Goal: Information Seeking & Learning: Ask a question

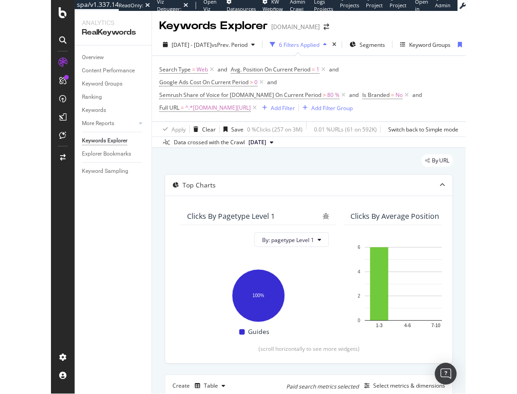
scroll to position [1, 0]
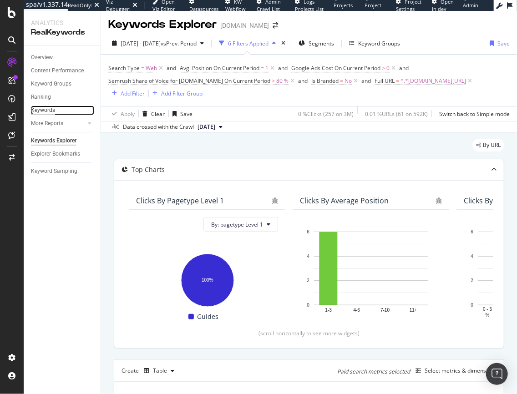
click at [43, 110] on div "Keywords" at bounding box center [43, 111] width 24 height 10
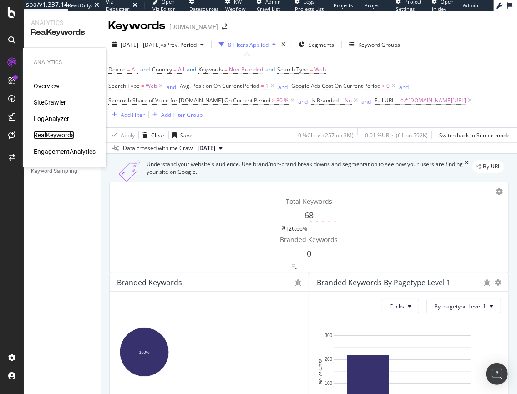
click at [51, 135] on div "RealKeywords" at bounding box center [54, 135] width 40 height 9
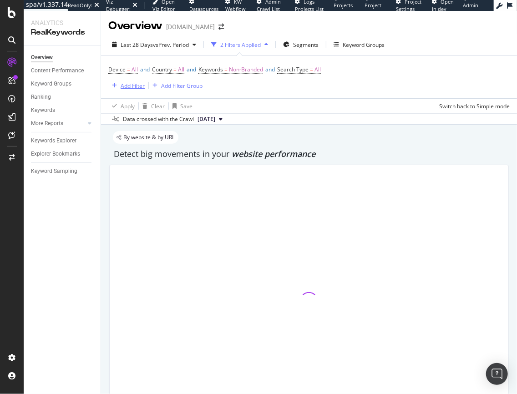
click at [132, 88] on div "Add Filter" at bounding box center [133, 86] width 24 height 8
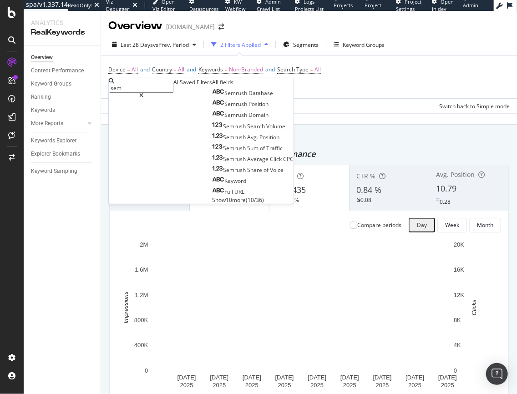
type input "sem"
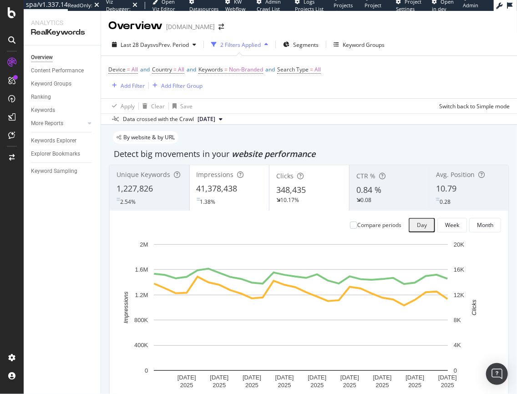
click at [14, 20] on div at bounding box center [12, 197] width 24 height 394
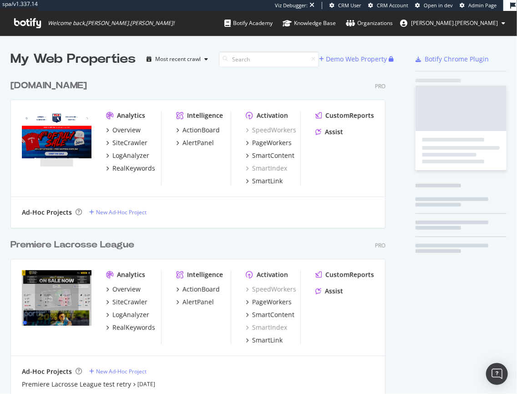
scroll to position [685, 376]
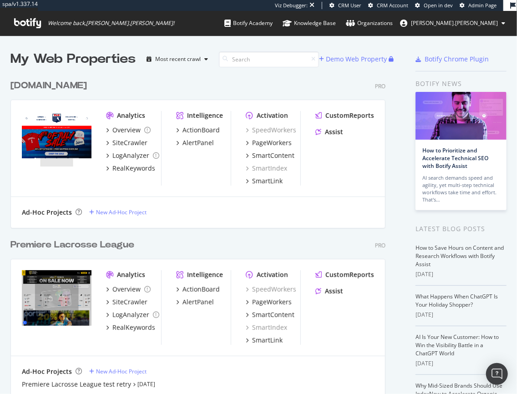
click at [86, 246] on div "Premiere Lacrosse League" at bounding box center [72, 244] width 124 height 13
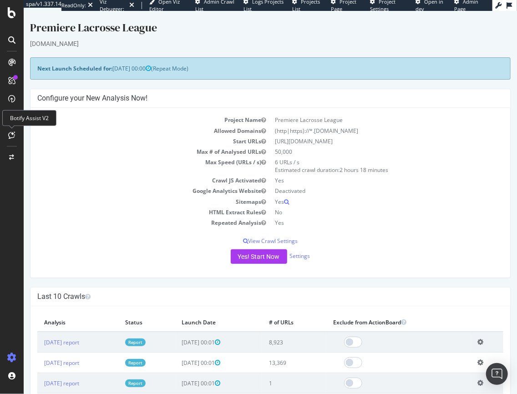
click at [10, 135] on icon at bounding box center [12, 134] width 7 height 7
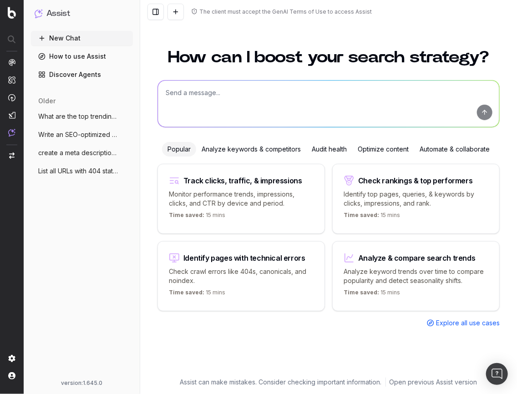
click at [247, 102] on textarea at bounding box center [328, 104] width 341 height 46
type textarea "can botify pull monthly search volume in bulk?"
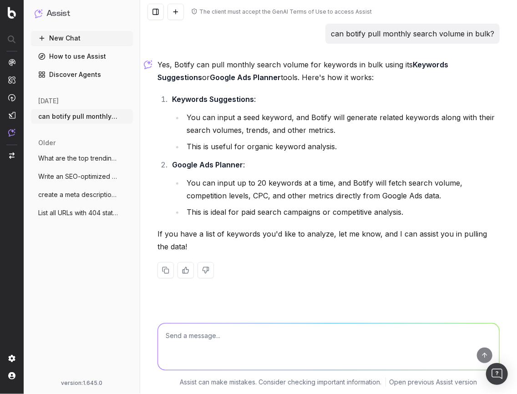
click at [278, 347] on textarea at bounding box center [328, 346] width 341 height 46
type textarea "where do I input those keywords?"
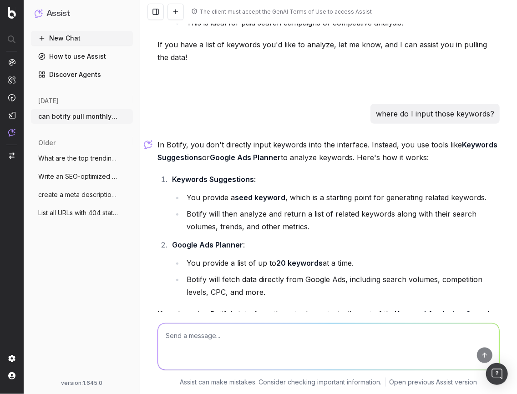
scroll to position [284, 0]
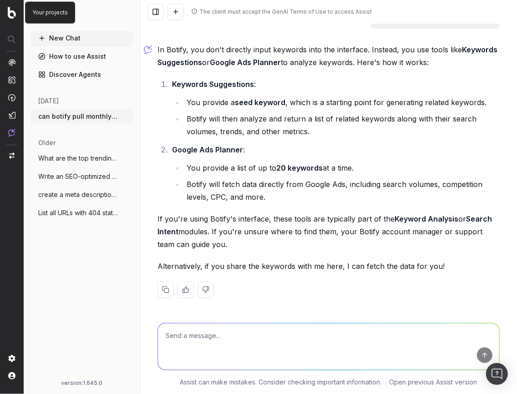
click at [8, 12] on img at bounding box center [12, 13] width 8 height 12
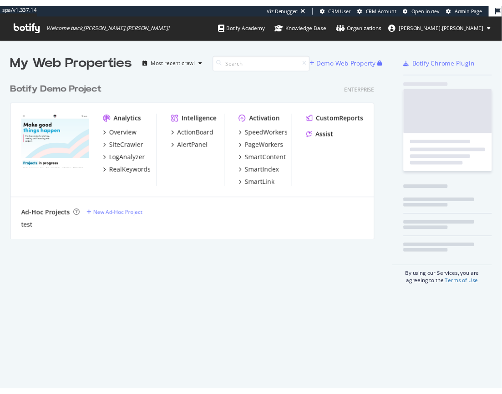
scroll to position [166, 376]
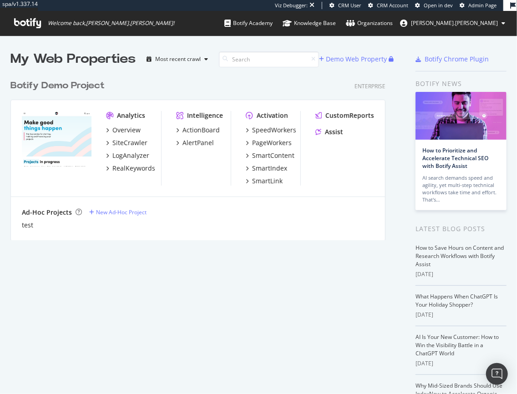
click at [471, 5] on span "Admin Page" at bounding box center [482, 5] width 28 height 7
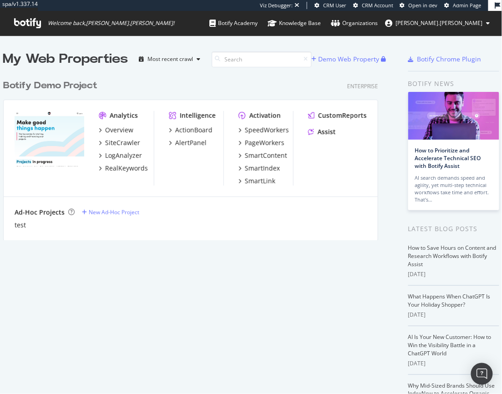
scroll to position [6, 6]
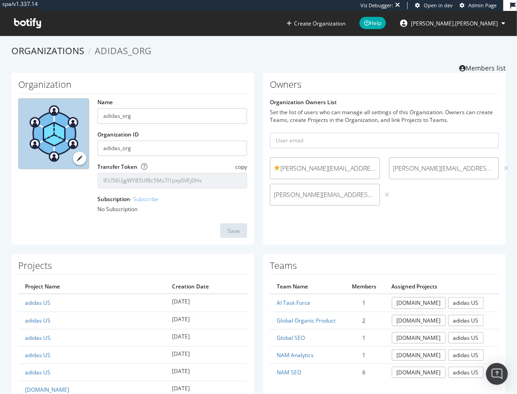
click at [26, 25] on icon at bounding box center [27, 23] width 27 height 10
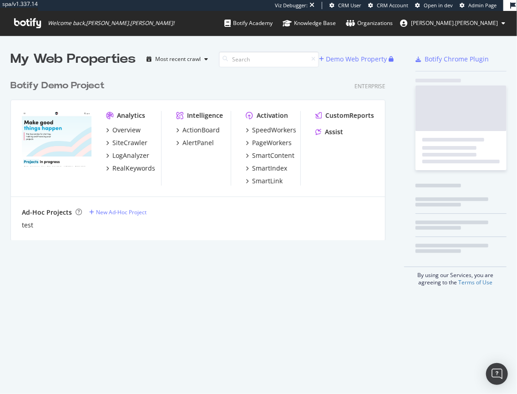
scroll to position [166, 376]
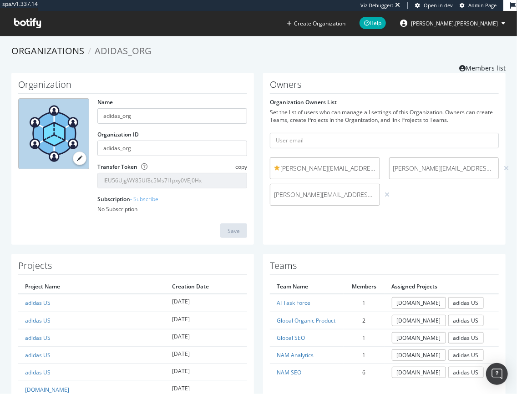
scroll to position [116, 0]
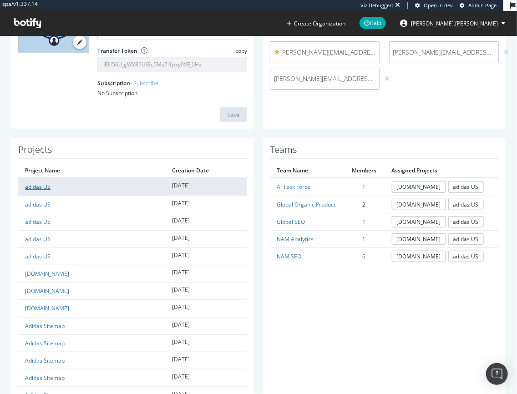
click at [34, 187] on link "adidas US" at bounding box center [37, 187] width 25 height 8
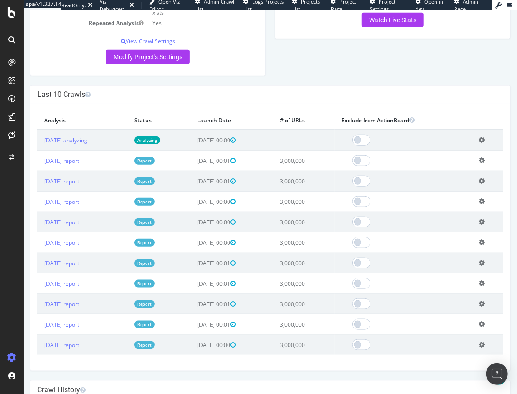
scroll to position [265, 0]
click at [11, 139] on div at bounding box center [12, 135] width 15 height 15
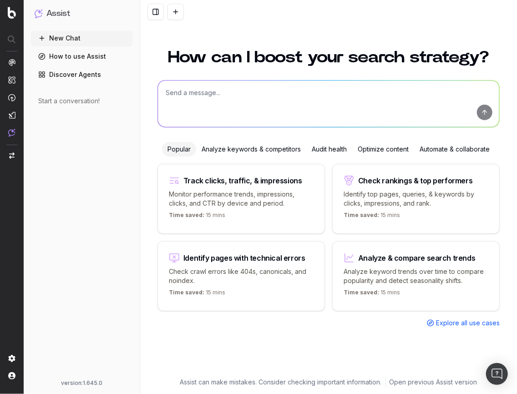
click at [209, 120] on textarea at bounding box center [328, 104] width 341 height 46
paste textarea "black friday deals black friday 2024 black friday black friday deals 2024 when …"
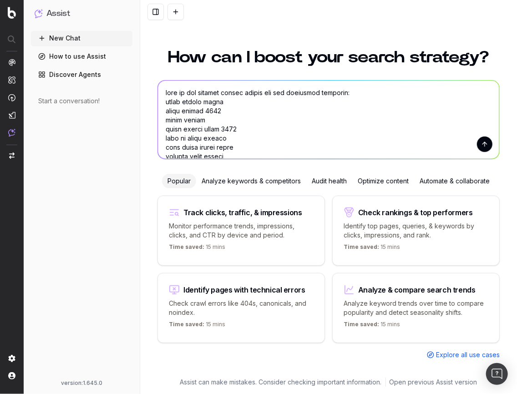
type textarea "what is the monthly search volume for the following keywords: black friday deal…"
click at [482, 141] on button "submit" at bounding box center [484, 143] width 15 height 15
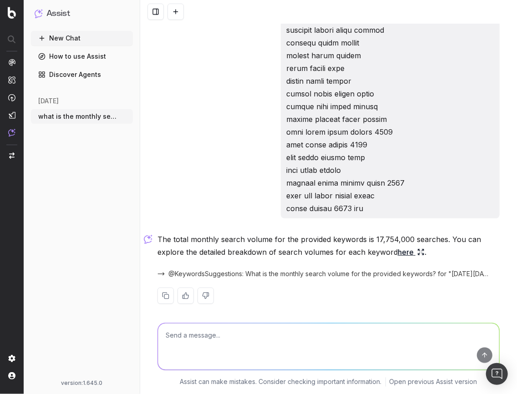
scroll to position [455, 0]
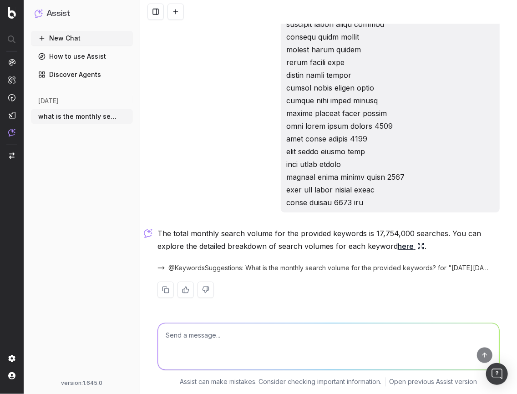
click at [398, 247] on link "here" at bounding box center [411, 246] width 27 height 13
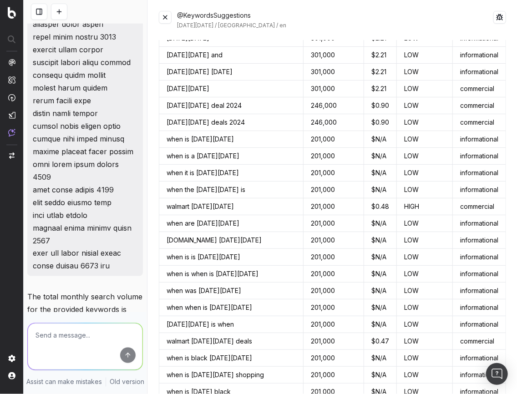
scroll to position [0, 0]
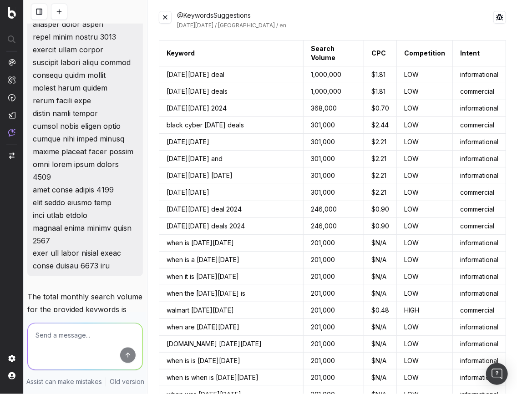
click at [167, 18] on button at bounding box center [165, 17] width 13 height 13
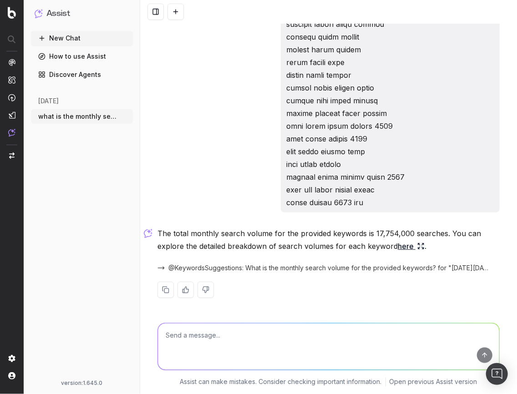
click at [267, 341] on textarea at bounding box center [328, 346] width 341 height 46
type textarea "what is the source of that data?"
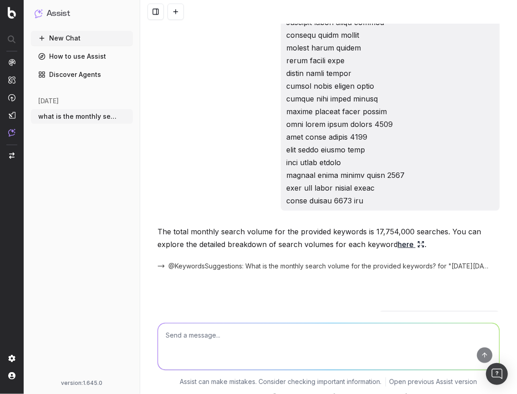
scroll to position [581, 0]
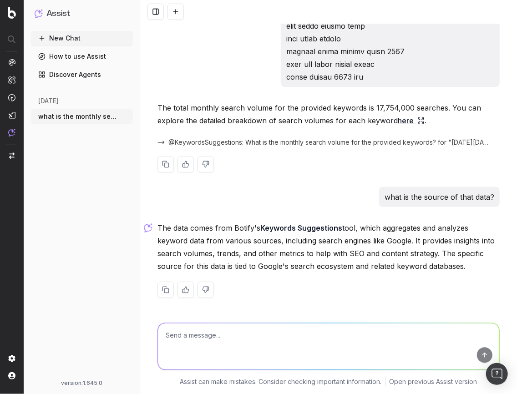
click at [401, 118] on link "here" at bounding box center [411, 120] width 27 height 13
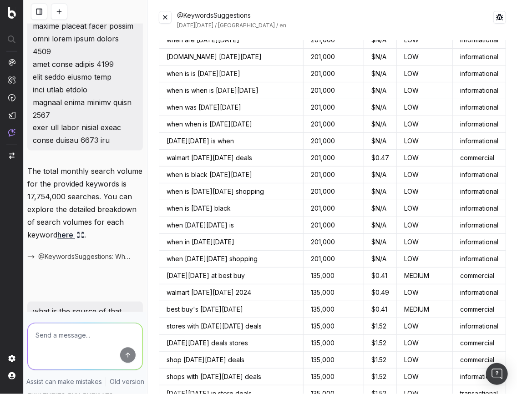
scroll to position [314, 0]
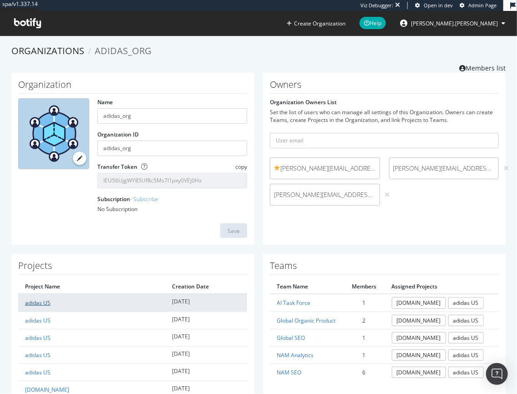
click at [30, 303] on link "adidas US" at bounding box center [37, 303] width 25 height 8
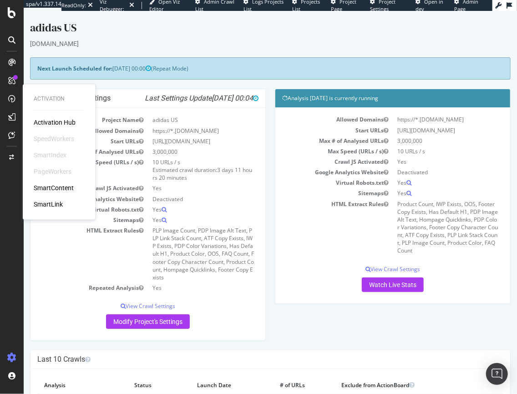
click at [50, 190] on div "SmartContent" at bounding box center [54, 187] width 40 height 9
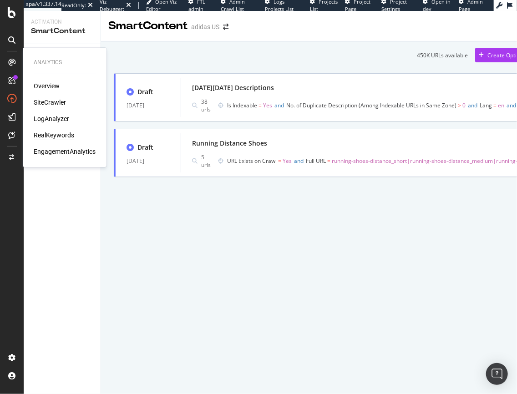
click at [59, 132] on div "RealKeywords" at bounding box center [54, 135] width 40 height 9
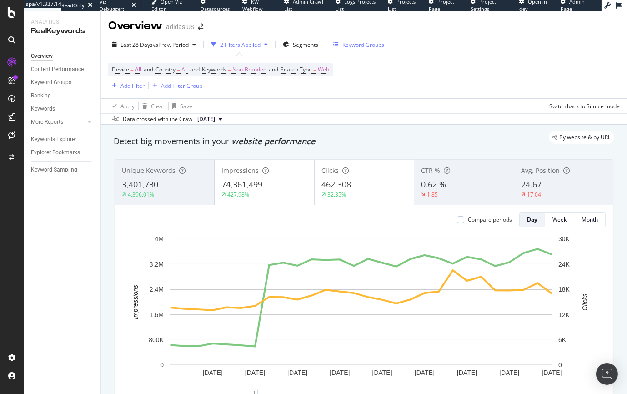
click at [358, 46] on div "Keyword Groups" at bounding box center [363, 45] width 42 height 8
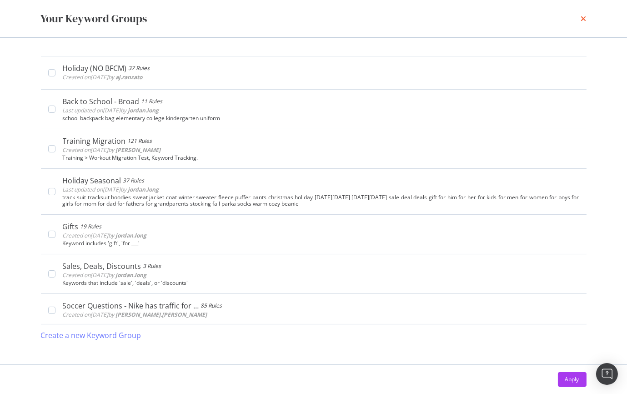
click at [516, 18] on icon "times" at bounding box center [583, 18] width 5 height 7
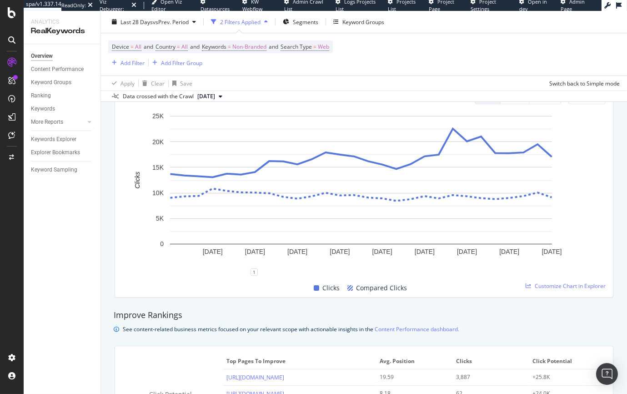
scroll to position [503, 0]
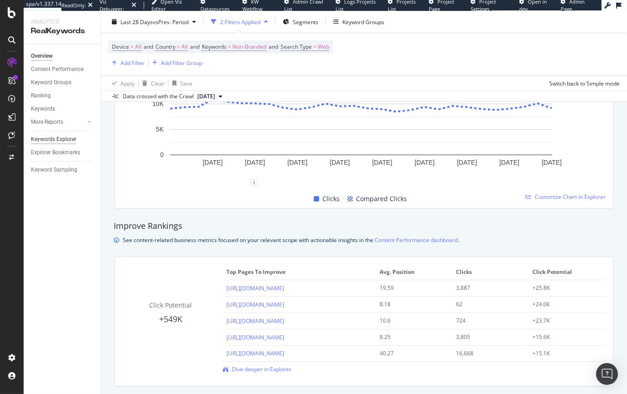
click at [50, 143] on div "Keywords Explorer" at bounding box center [53, 140] width 45 height 10
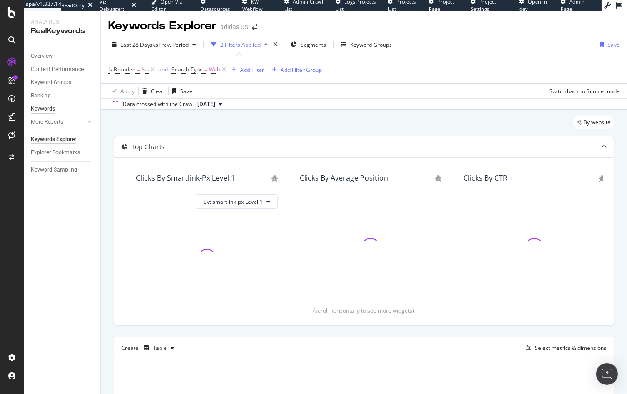
click at [45, 108] on div "Keywords" at bounding box center [43, 109] width 24 height 10
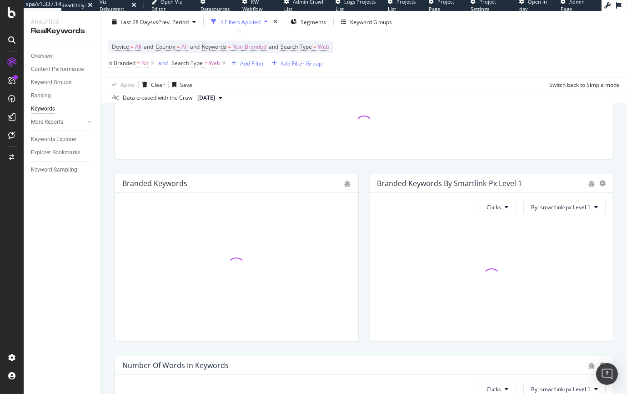
scroll to position [222, 0]
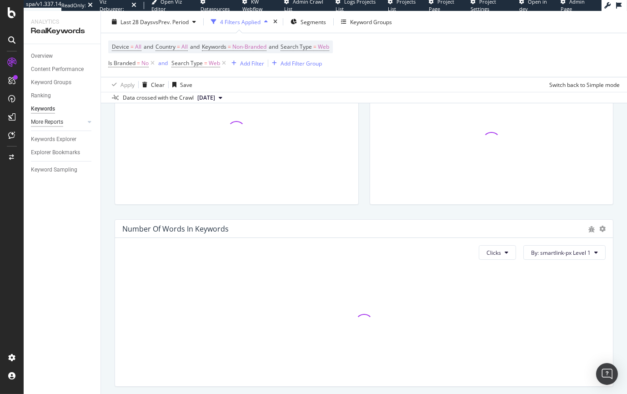
click at [46, 126] on div "More Reports" at bounding box center [47, 122] width 32 height 10
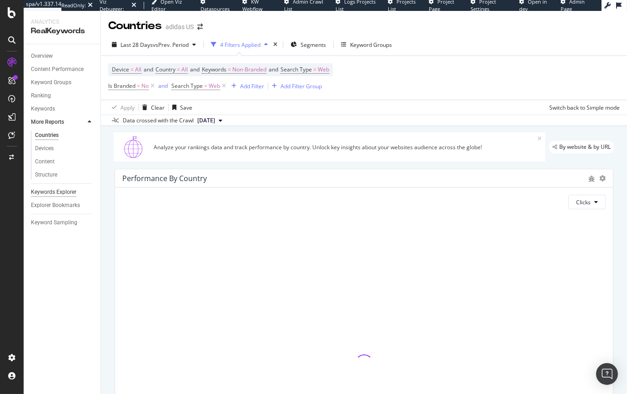
click at [55, 195] on div "Keywords Explorer" at bounding box center [53, 192] width 45 height 10
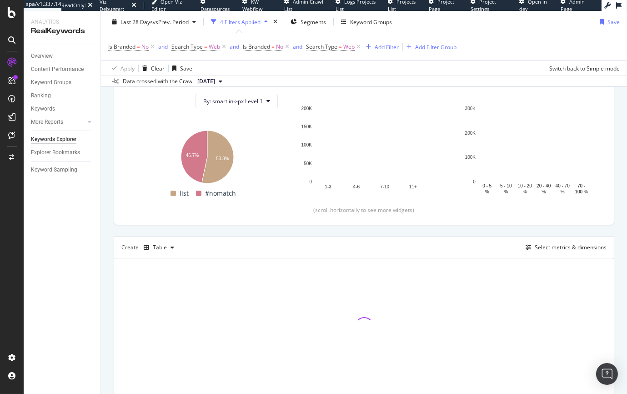
scroll to position [101, 0]
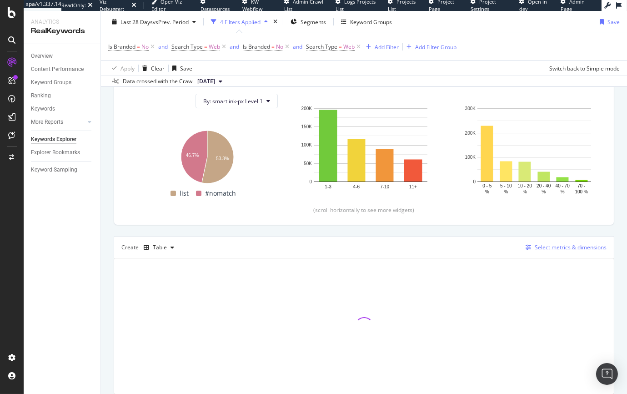
click at [516, 248] on div "Select metrics & dimensions" at bounding box center [571, 247] width 72 height 8
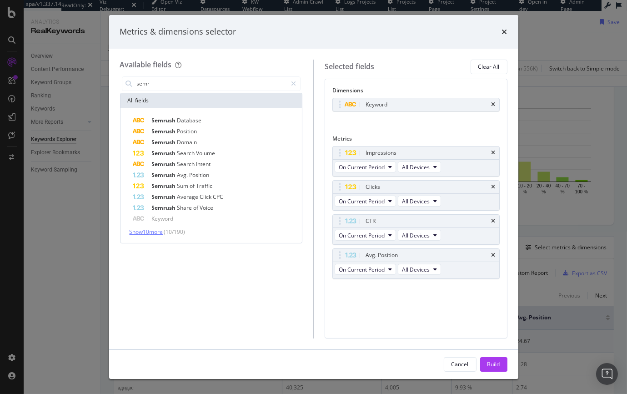
click at [142, 229] on span "Show 10 more" at bounding box center [147, 232] width 34 height 8
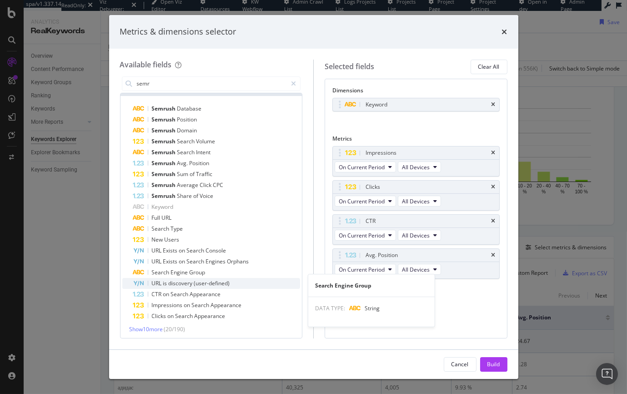
scroll to position [14, 0]
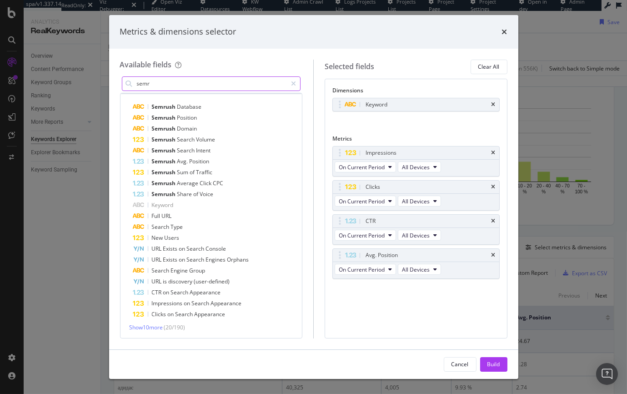
click at [168, 81] on input "semr" at bounding box center [211, 84] width 151 height 14
click at [168, 82] on input "semr" at bounding box center [211, 84] width 151 height 14
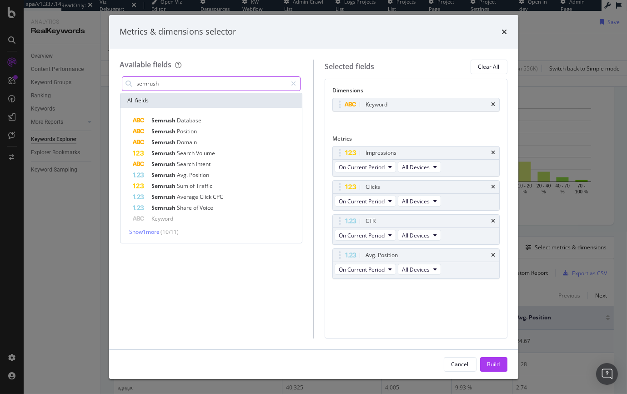
scroll to position [0, 0]
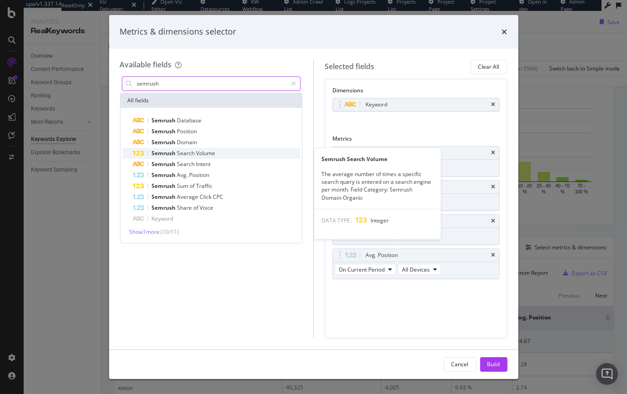
type input "semrush"
click at [185, 153] on span "Search" at bounding box center [186, 153] width 19 height 8
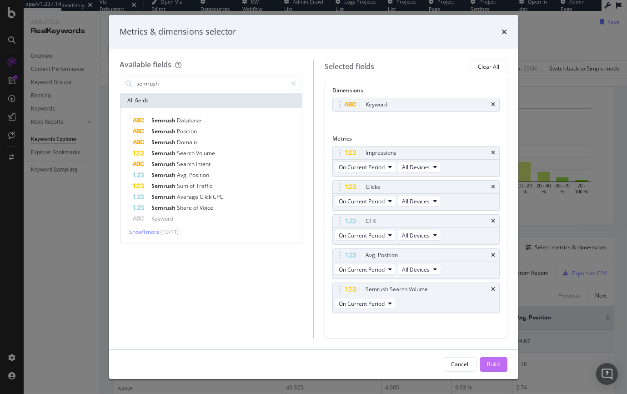
click at [499, 366] on div "Build" at bounding box center [494, 364] width 13 height 8
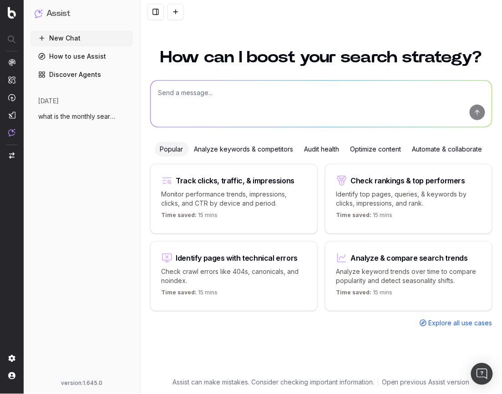
click at [54, 114] on span "what is the monthly search volume for th" at bounding box center [78, 116] width 80 height 9
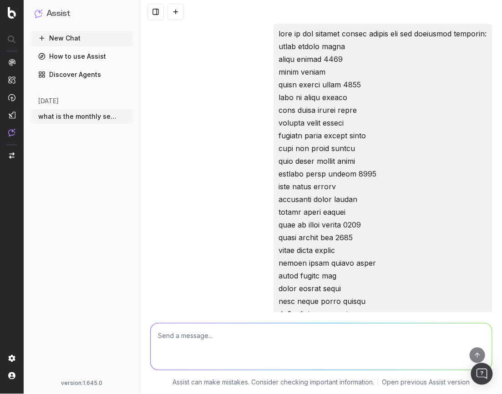
scroll to position [581, 0]
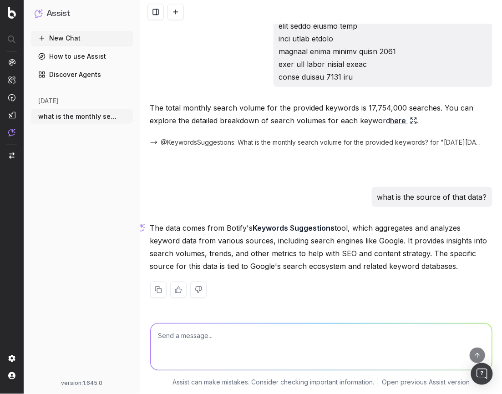
click at [207, 340] on textarea at bounding box center [321, 346] width 341 height 46
click at [392, 118] on link "here" at bounding box center [403, 120] width 27 height 13
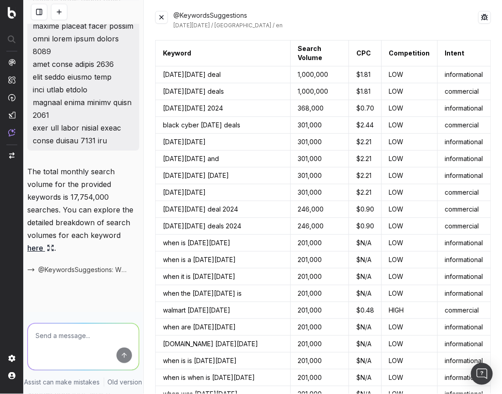
click at [76, 337] on textarea at bounding box center [83, 346] width 111 height 46
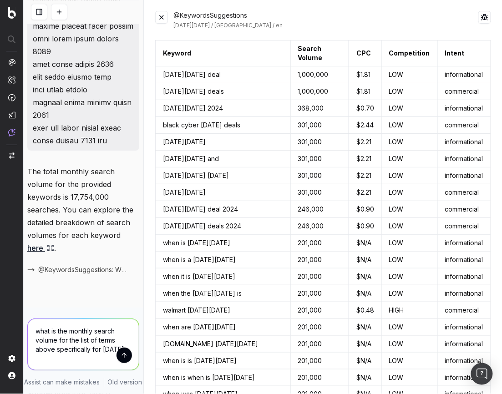
type textarea "what is the monthly search volume for the list of terms above specifically for …"
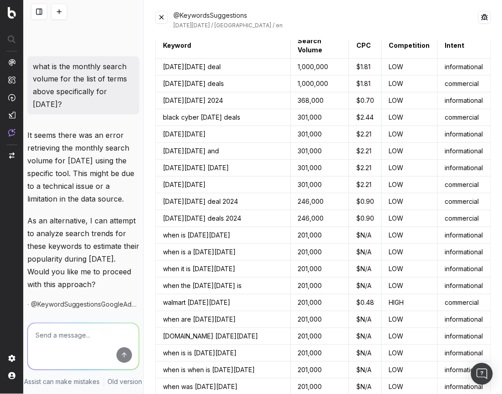
scroll to position [1212, 0]
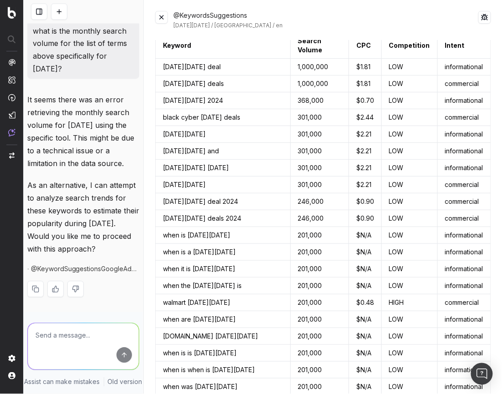
drag, startPoint x: 61, startPoint y: 144, endPoint x: 26, endPoint y: 83, distance: 70.1
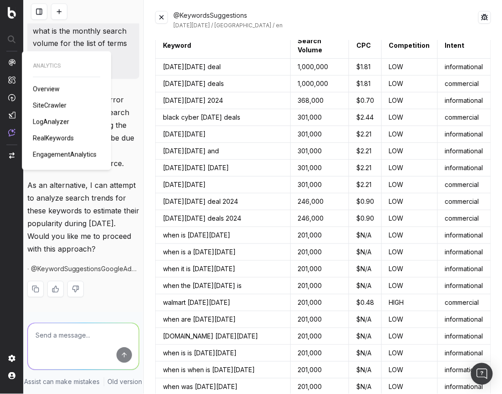
click at [11, 61] on img at bounding box center [11, 62] width 7 height 7
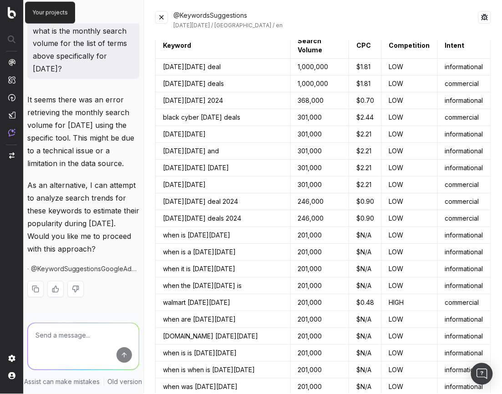
click at [13, 15] on img at bounding box center [12, 13] width 8 height 12
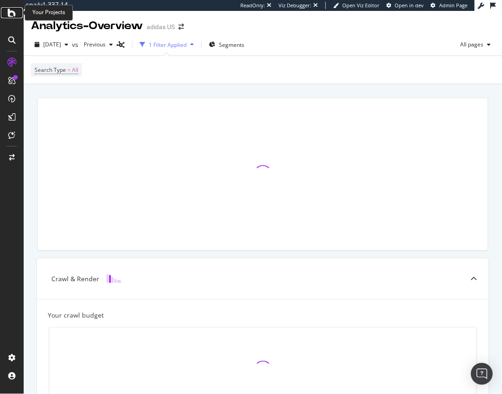
click at [14, 14] on icon at bounding box center [12, 12] width 8 height 11
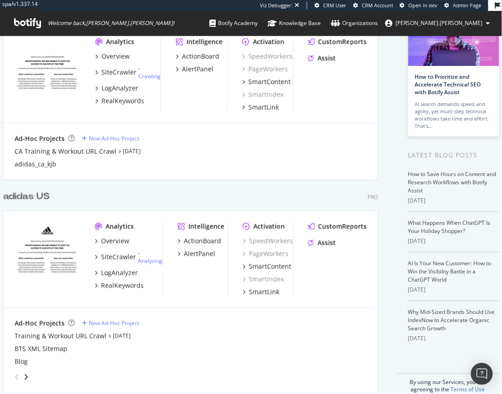
scroll to position [87, 0]
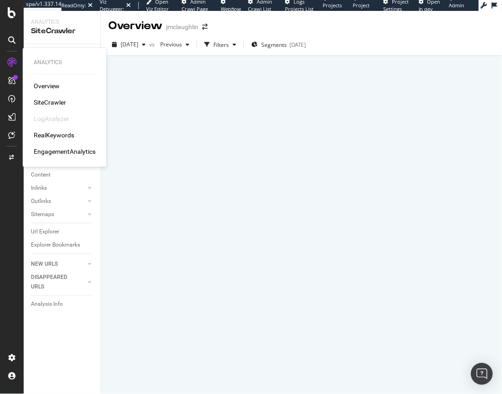
click at [47, 131] on div "RealKeywords" at bounding box center [54, 135] width 40 height 9
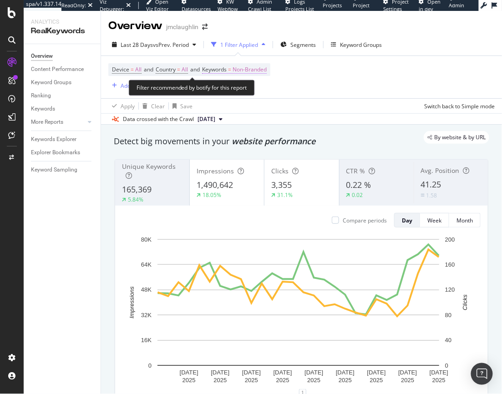
click at [248, 67] on span "Non-Branded" at bounding box center [249, 69] width 34 height 13
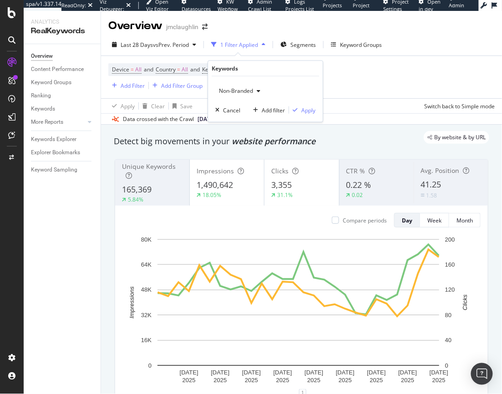
click at [244, 91] on span "Non-Branded" at bounding box center [234, 91] width 38 height 8
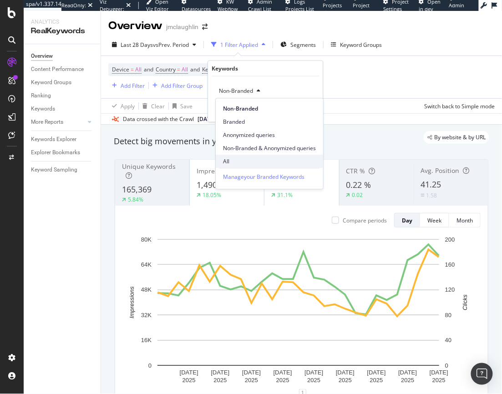
click at [232, 166] on div "All" at bounding box center [269, 161] width 107 height 13
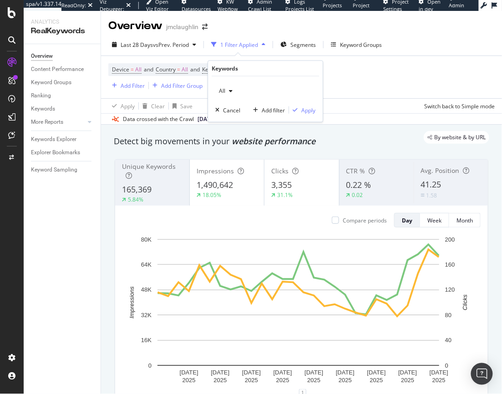
click at [316, 108] on div "All Cancel Add filter Apply" at bounding box center [265, 98] width 115 height 45
click at [312, 106] on div "Apply" at bounding box center [308, 110] width 14 height 8
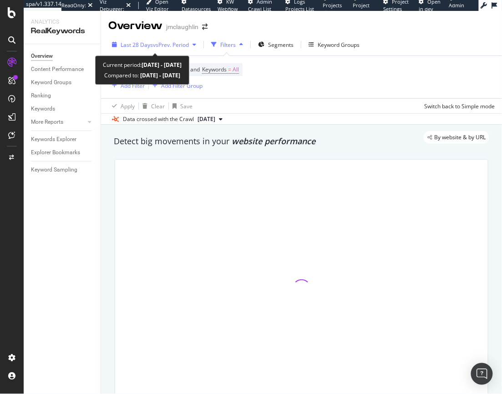
click at [181, 47] on span "vs Prev. Period" at bounding box center [171, 45] width 36 height 8
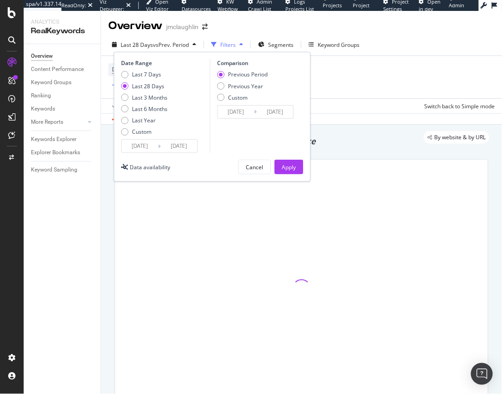
click at [125, 101] on div "Last 7 Days Last 28 Days Last 3 Months Last 6 Months Last Year Custom" at bounding box center [144, 104] width 46 height 69
click at [125, 99] on div "Last 3 Months" at bounding box center [124, 97] width 7 height 7
type input "2025/06/03"
type input "2025/03/03"
type input "2025/06/02"
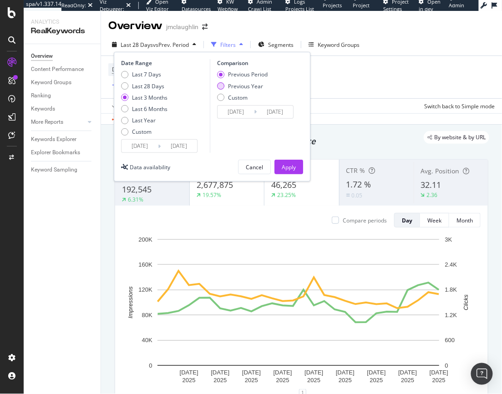
click at [222, 84] on div "Previous Year" at bounding box center [220, 85] width 7 height 7
type input "2024/06/04"
type input "2024/09/03"
click at [300, 169] on button "Apply" at bounding box center [288, 167] width 29 height 15
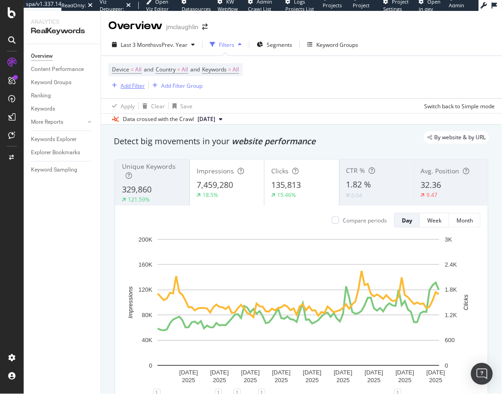
click at [125, 86] on div "Add Filter" at bounding box center [133, 86] width 24 height 8
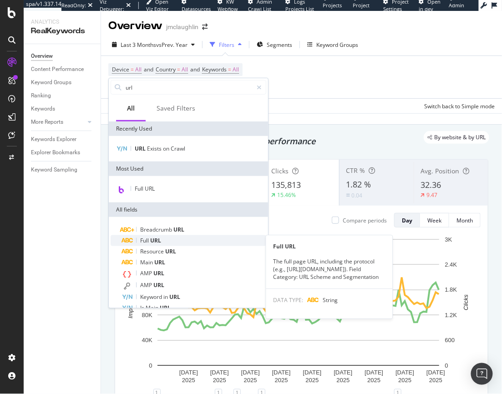
type input "url"
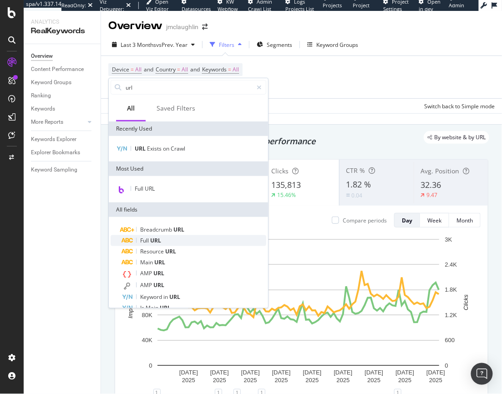
click at [183, 244] on div "Full URL" at bounding box center [193, 240] width 145 height 11
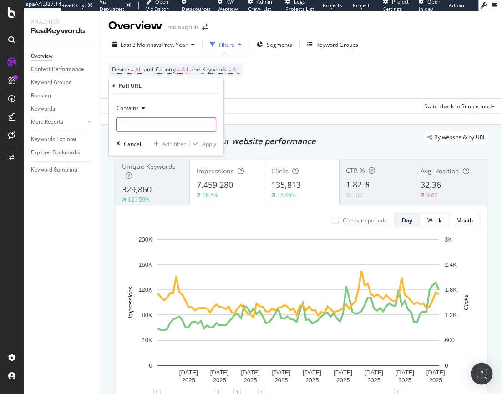
click at [148, 131] on input "text" at bounding box center [165, 124] width 99 height 15
paste input "[URL][DOMAIN_NAME]"
type input "[URL][DOMAIN_NAME]"
click at [209, 146] on div "Apply" at bounding box center [209, 144] width 14 height 8
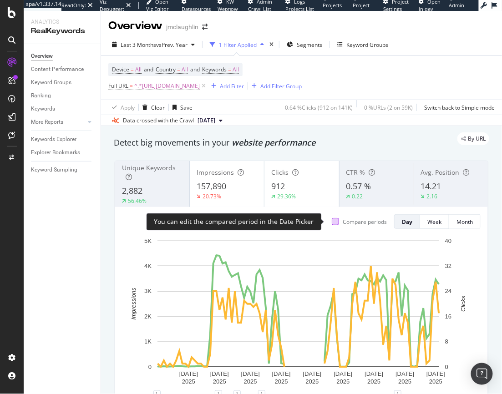
click at [332, 223] on div at bounding box center [335, 221] width 7 height 7
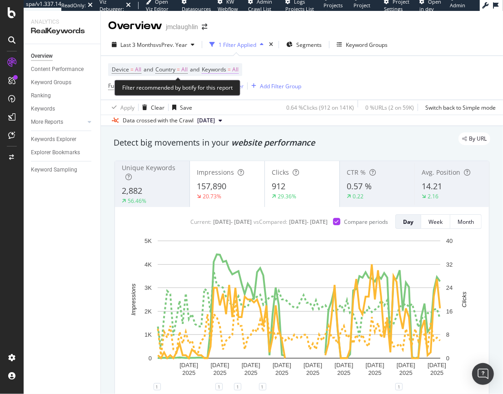
click at [233, 70] on span "Keywords = All" at bounding box center [220, 69] width 37 height 8
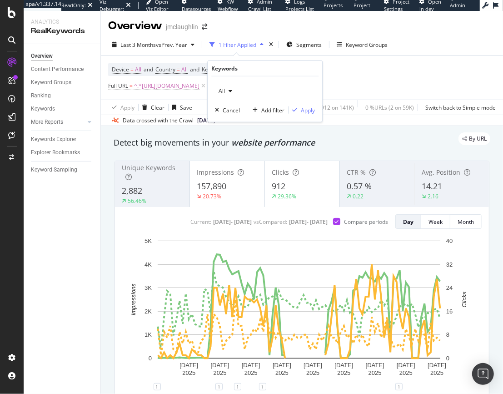
click at [229, 92] on icon "button" at bounding box center [231, 90] width 4 height 5
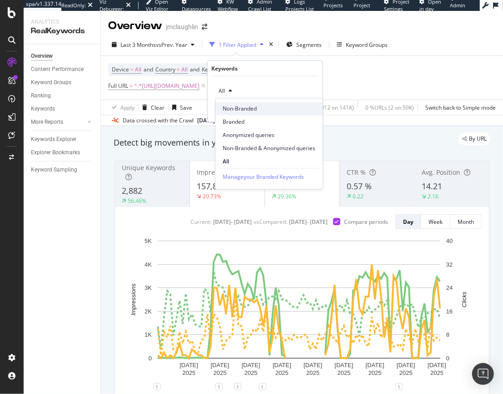
click at [230, 108] on span "Non-Branded" at bounding box center [269, 109] width 93 height 8
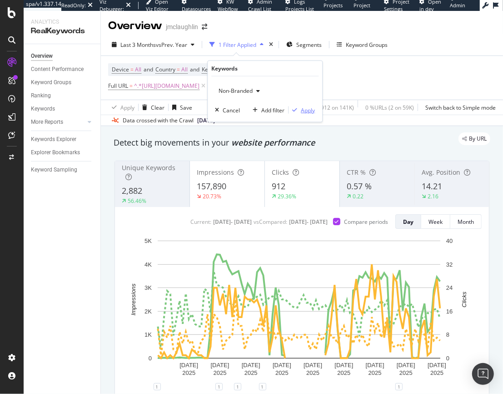
click at [313, 112] on div "Apply" at bounding box center [308, 110] width 14 height 8
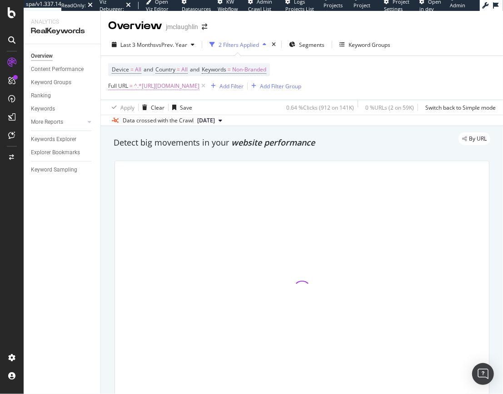
click at [193, 85] on span "^.*[URL][DOMAIN_NAME]" at bounding box center [166, 86] width 65 height 13
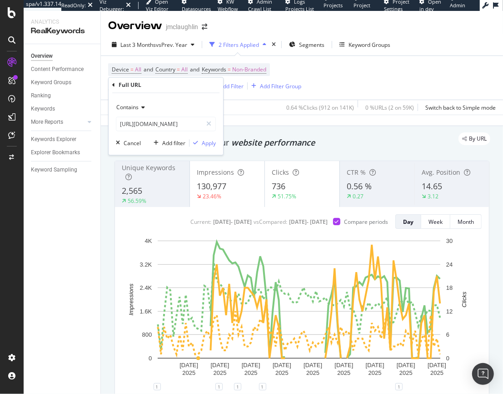
click at [142, 108] on icon at bounding box center [142, 107] width 6 height 5
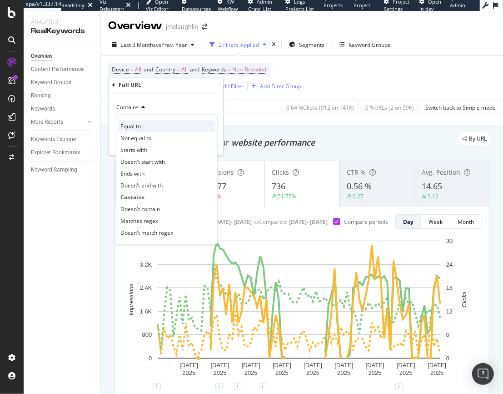
click at [137, 123] on span "Equal to" at bounding box center [131, 126] width 20 height 8
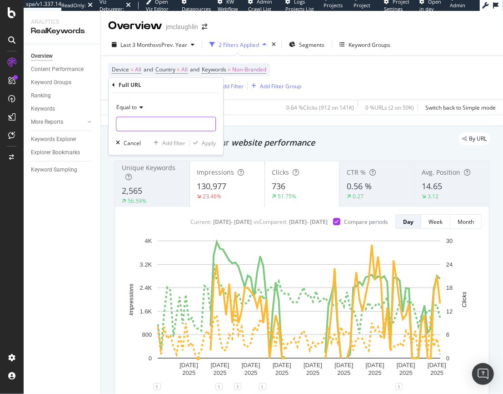
click at [139, 127] on input "text" at bounding box center [165, 124] width 99 height 15
paste input "[URL][DOMAIN_NAME]"
type input "[URL][DOMAIN_NAME]"
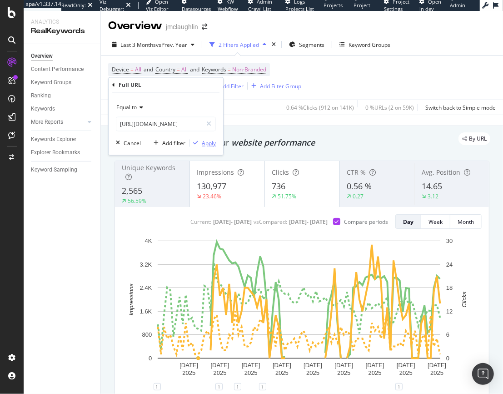
click at [205, 142] on div "Apply" at bounding box center [209, 143] width 14 height 8
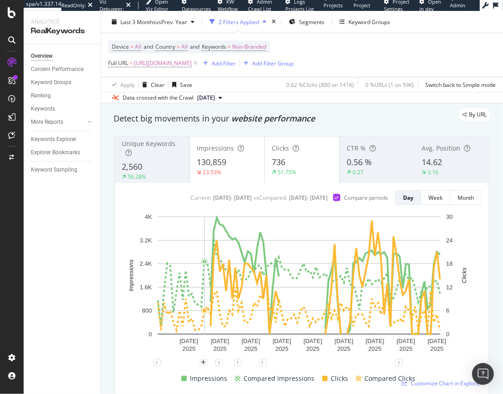
scroll to position [25, 0]
click at [219, 163] on span "130,859" at bounding box center [212, 161] width 30 height 11
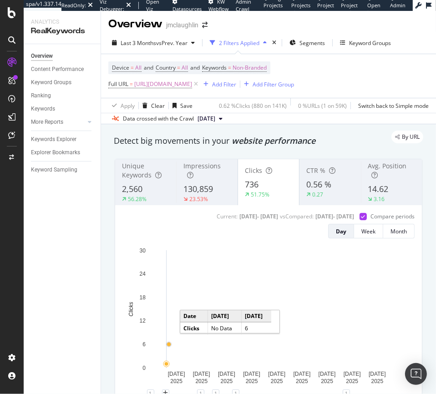
scroll to position [0, 0]
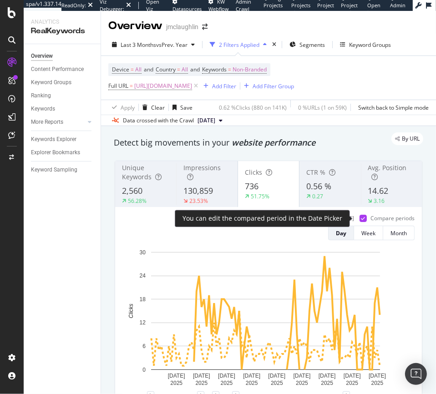
click at [361, 219] on icon at bounding box center [363, 218] width 4 height 5
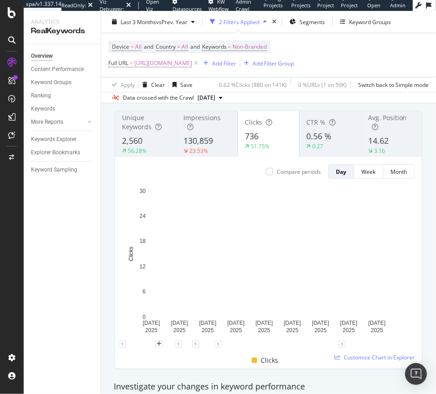
scroll to position [39, 0]
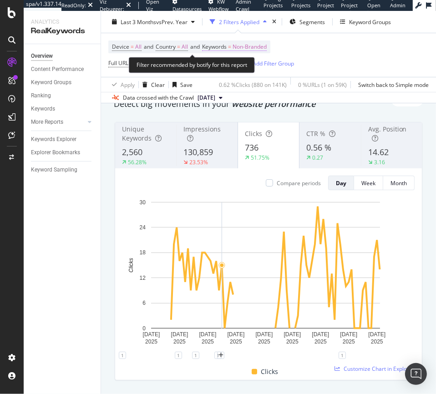
click at [259, 45] on span "Non-Branded" at bounding box center [249, 46] width 34 height 13
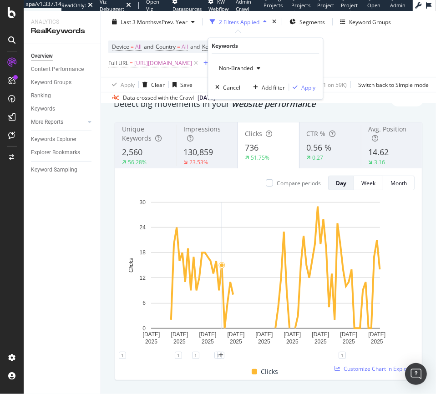
click at [246, 66] on span "Non-Branded" at bounding box center [234, 68] width 38 height 8
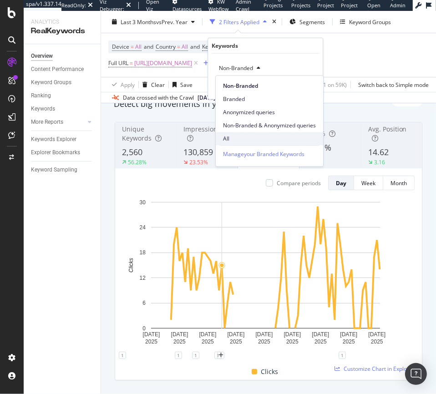
click at [233, 135] on span "All" at bounding box center [269, 139] width 93 height 8
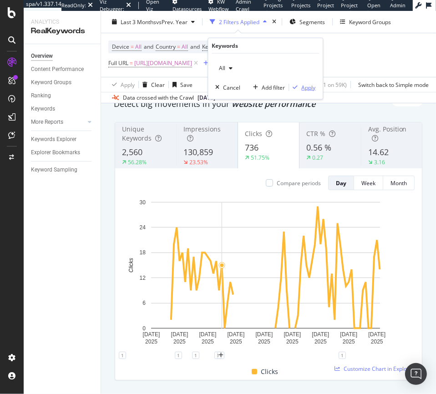
click at [305, 87] on div "Apply" at bounding box center [308, 87] width 14 height 8
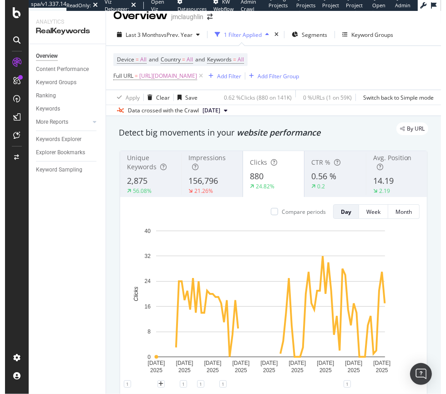
scroll to position [6, 0]
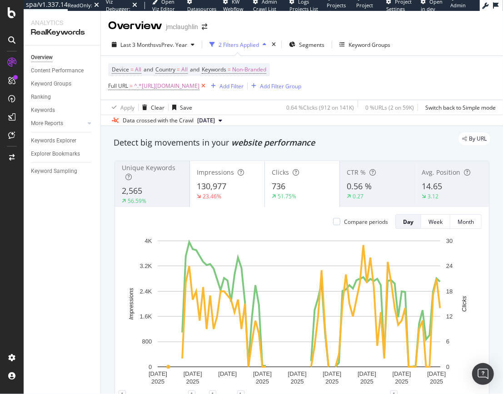
click at [207, 85] on icon at bounding box center [204, 85] width 8 height 9
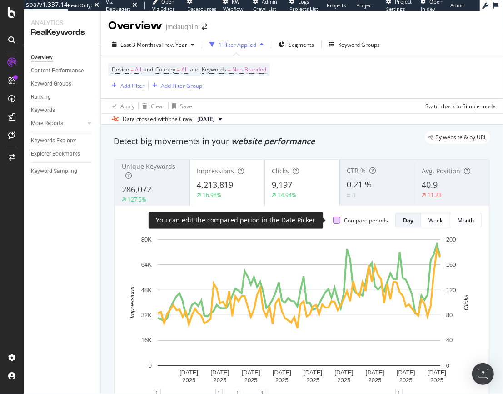
click at [333, 221] on div at bounding box center [336, 220] width 7 height 7
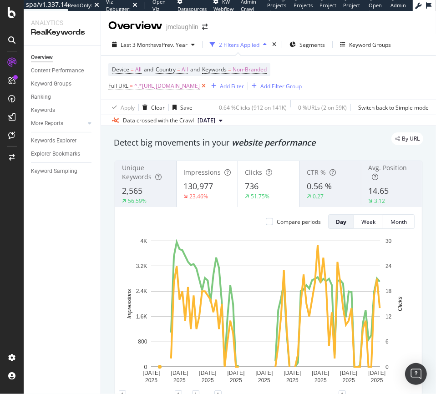
click at [207, 87] on icon at bounding box center [204, 85] width 8 height 9
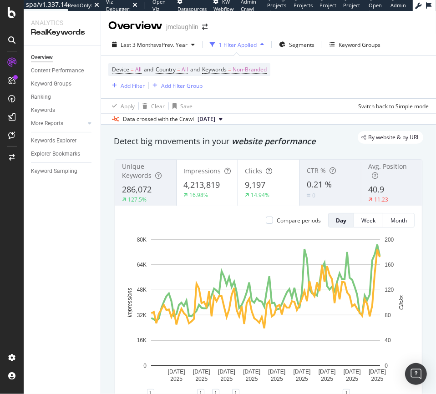
click at [279, 194] on div "14.94%" at bounding box center [268, 195] width 47 height 8
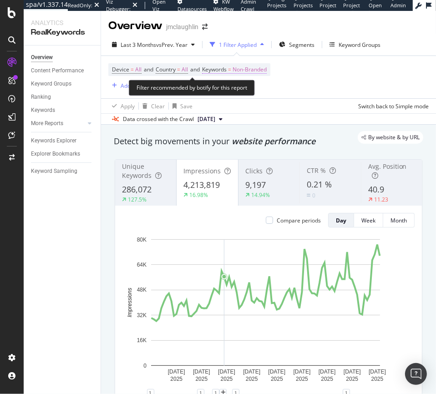
click at [267, 68] on span "Non-Branded" at bounding box center [249, 69] width 34 height 13
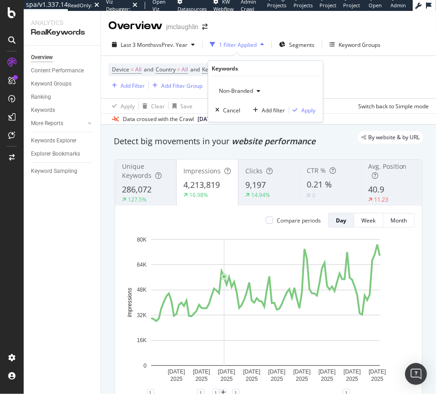
click at [241, 89] on span "Non-Branded" at bounding box center [234, 91] width 38 height 8
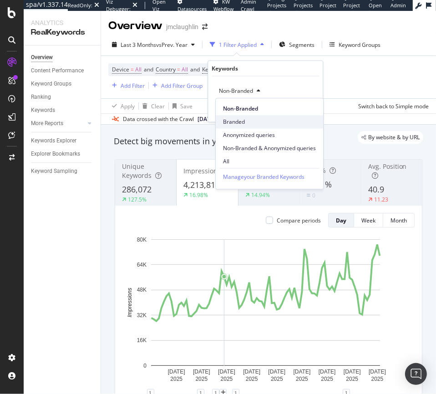
click at [223, 119] on span "Branded" at bounding box center [269, 122] width 93 height 8
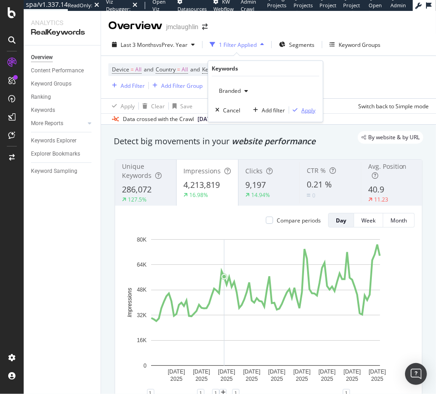
click at [304, 109] on div "Apply" at bounding box center [308, 110] width 14 height 8
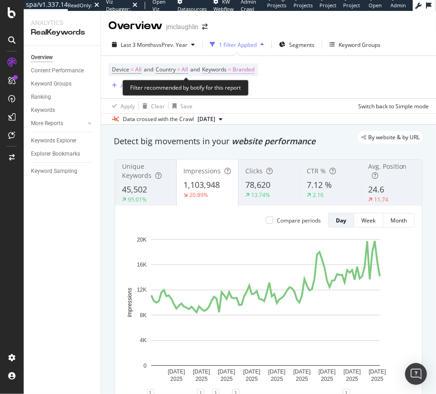
click at [250, 66] on span "Branded" at bounding box center [243, 69] width 22 height 13
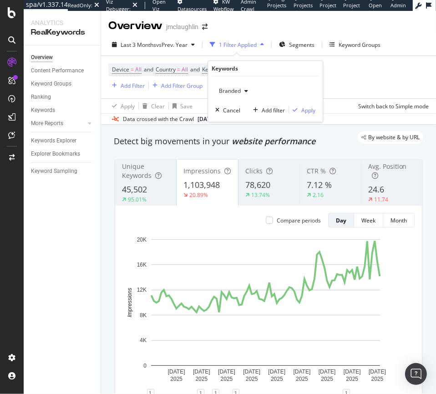
click at [244, 89] on icon "button" at bounding box center [246, 90] width 4 height 5
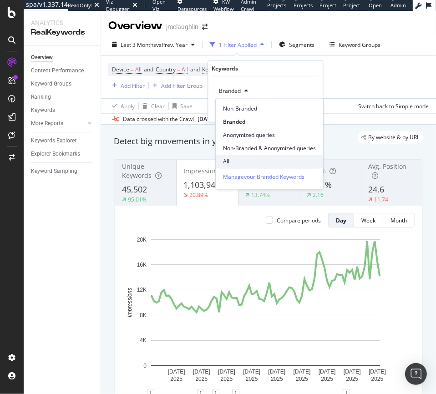
click at [233, 164] on span "All" at bounding box center [269, 161] width 93 height 8
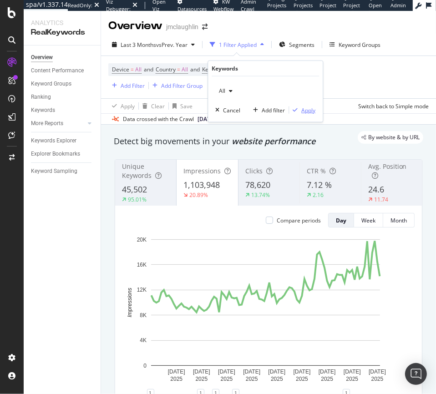
click at [309, 111] on div "Apply" at bounding box center [308, 110] width 14 height 8
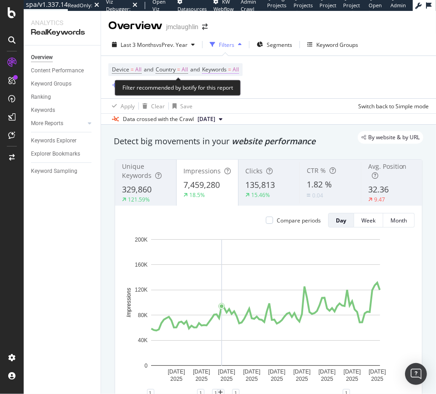
click at [227, 69] on span "Keywords" at bounding box center [214, 69] width 25 height 8
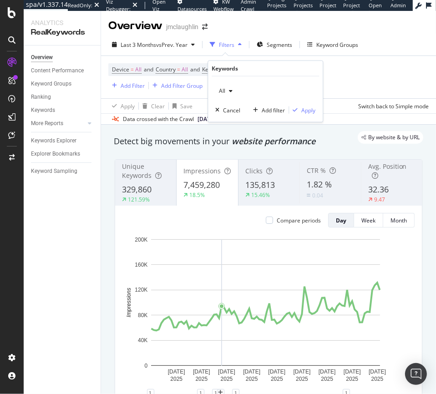
click at [225, 88] on div "button" at bounding box center [230, 90] width 11 height 5
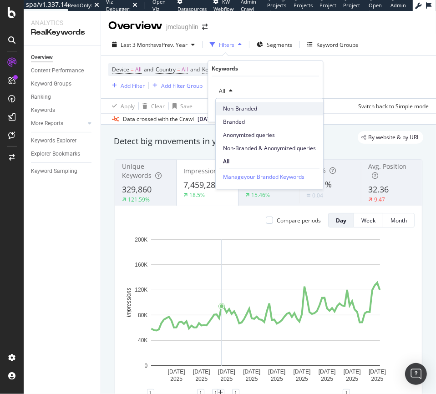
click at [229, 107] on span "Non-Branded" at bounding box center [269, 109] width 93 height 8
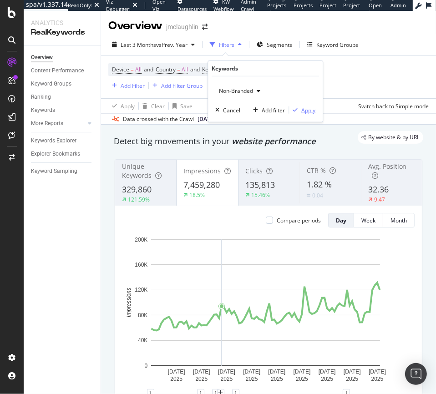
click at [310, 112] on div "Apply" at bounding box center [308, 110] width 14 height 8
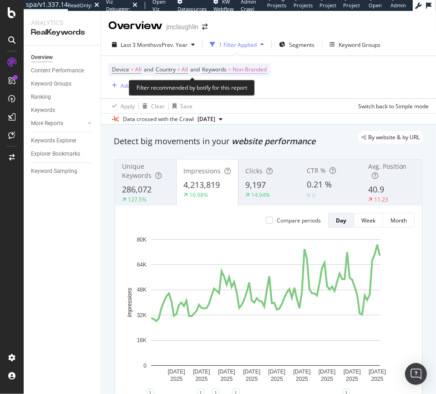
click at [254, 67] on span "Non-Branded" at bounding box center [249, 69] width 34 height 13
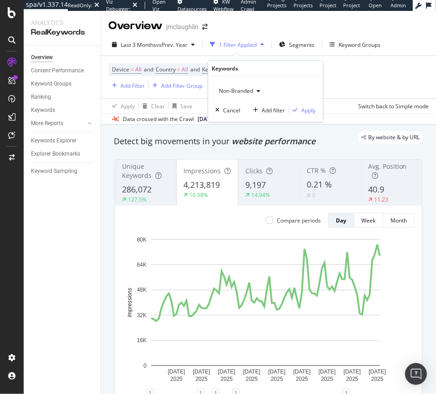
click at [249, 90] on span "Non-Branded" at bounding box center [234, 91] width 38 height 8
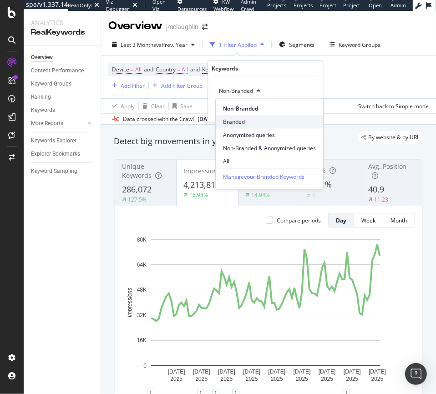
click at [235, 119] on span "Branded" at bounding box center [269, 122] width 93 height 8
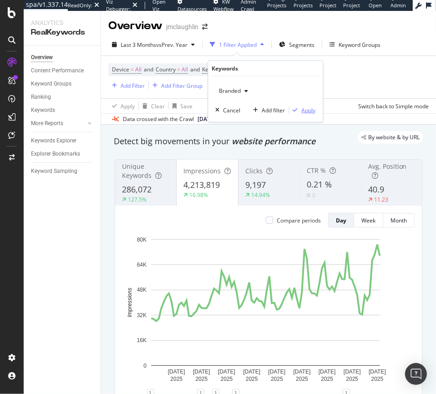
click at [311, 110] on div "Apply" at bounding box center [308, 110] width 14 height 8
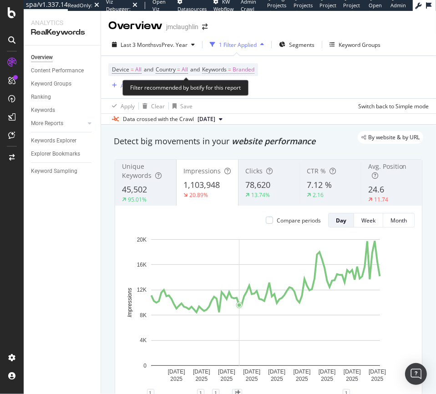
click at [252, 72] on span "Branded" at bounding box center [243, 69] width 22 height 13
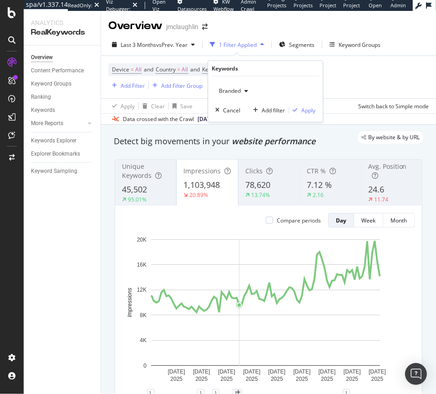
click at [238, 90] on span "Branded" at bounding box center [227, 91] width 25 height 8
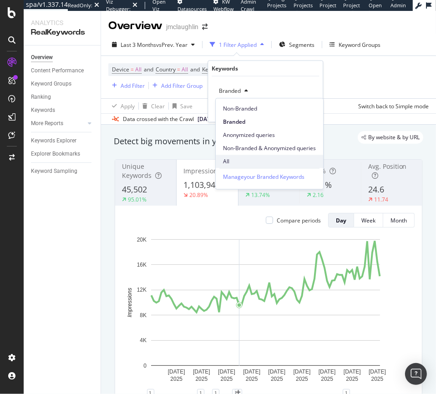
click at [231, 165] on span "All" at bounding box center [269, 161] width 93 height 8
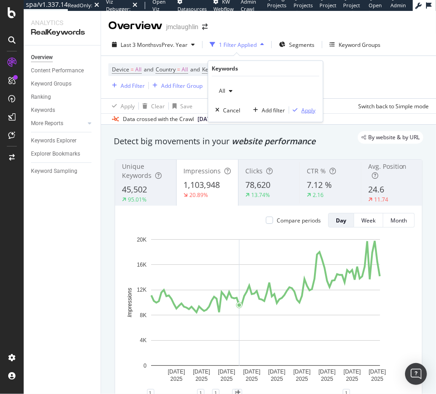
click at [307, 110] on div "Apply" at bounding box center [308, 110] width 14 height 8
